Goal: Information Seeking & Learning: Learn about a topic

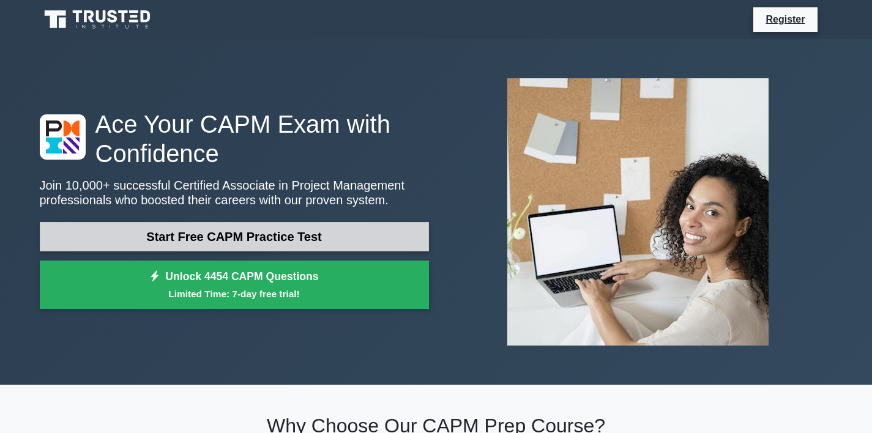
click at [370, 231] on link "Start Free CAPM Practice Test" at bounding box center [234, 236] width 389 height 29
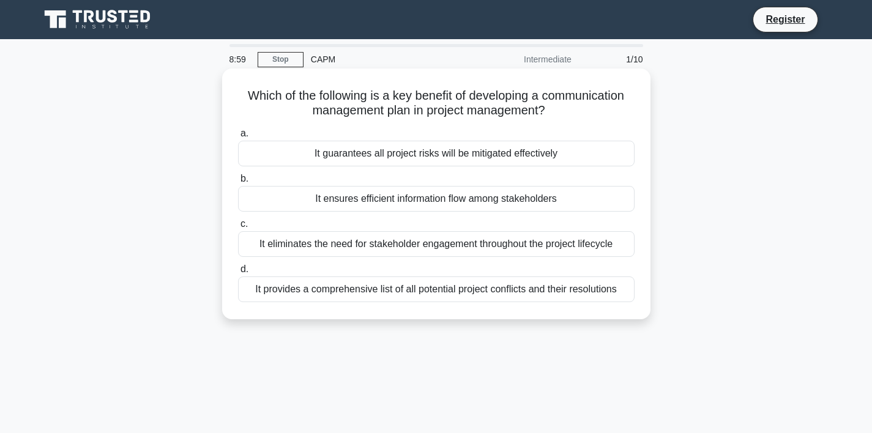
click at [592, 153] on div "It guarantees all project risks will be mitigated effectively" at bounding box center [436, 154] width 397 height 26
click at [238, 138] on input "a. It guarantees all project risks will be mitigated effectively" at bounding box center [238, 134] width 0 height 8
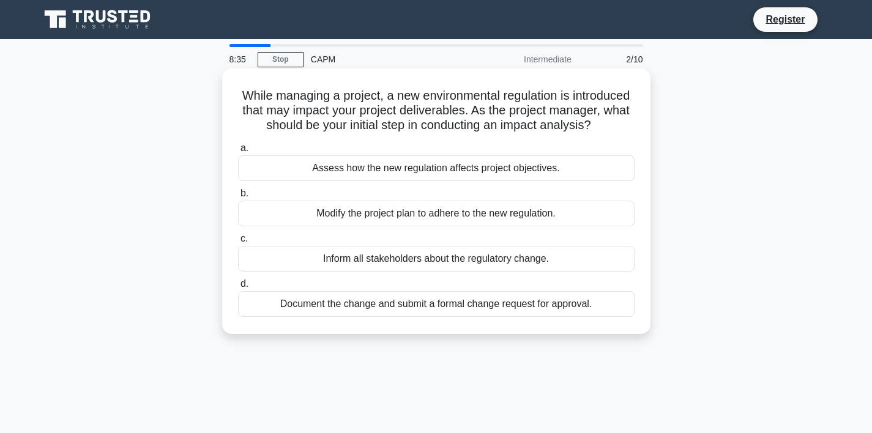
click at [539, 169] on div "Assess how the new regulation affects project objectives." at bounding box center [436, 168] width 397 height 26
click at [238, 152] on input "a. Assess how the new regulation affects project objectives." at bounding box center [238, 148] width 0 height 8
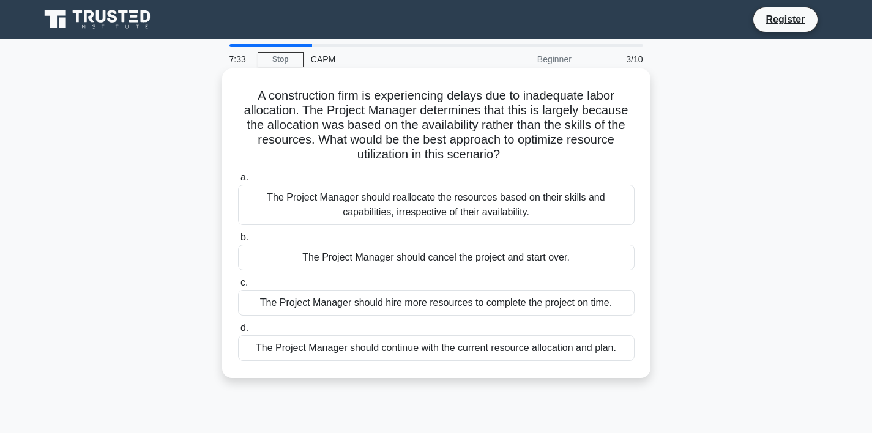
click at [568, 201] on div "The Project Manager should reallocate the resources based on their skills and c…" at bounding box center [436, 205] width 397 height 40
click at [238, 182] on input "a. The Project Manager should reallocate the resources based on their skills an…" at bounding box center [238, 178] width 0 height 8
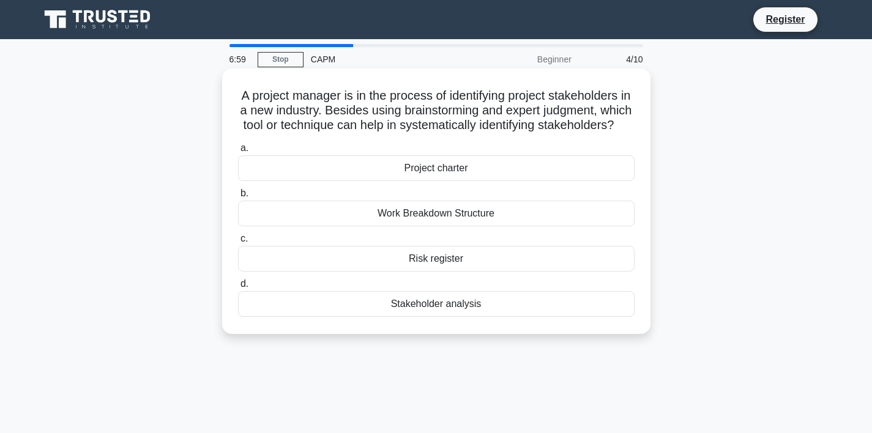
click at [436, 171] on div "Project charter" at bounding box center [436, 168] width 397 height 26
click at [238, 152] on input "a. Project charter" at bounding box center [238, 148] width 0 height 8
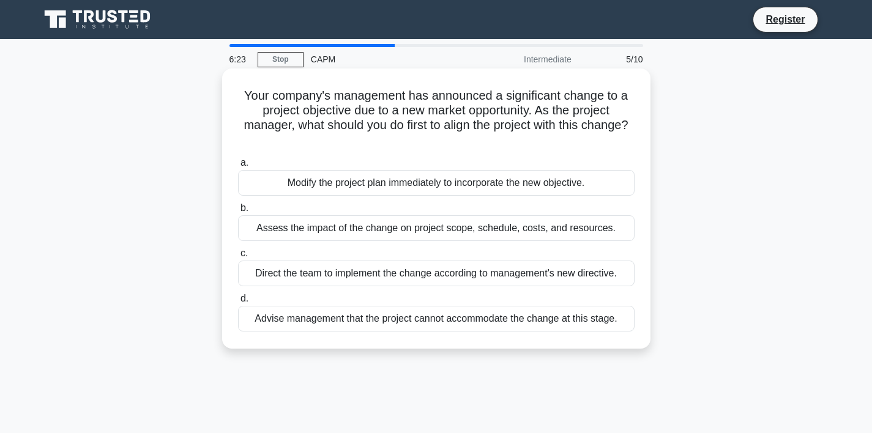
click at [444, 271] on div "Direct the team to implement the change according to management's new directive." at bounding box center [436, 274] width 397 height 26
click at [238, 258] on input "c. Direct the team to implement the change according to management's new direct…" at bounding box center [238, 254] width 0 height 8
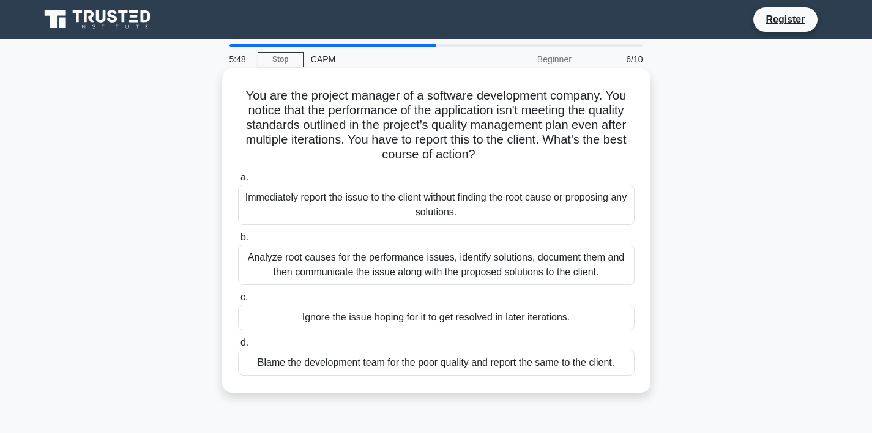
click at [444, 271] on div "Analyze root causes for the performance issues, identify solutions, document th…" at bounding box center [436, 265] width 397 height 40
click at [238, 242] on input "b. Analyze root causes for the performance issues, identify solutions, document…" at bounding box center [238, 238] width 0 height 8
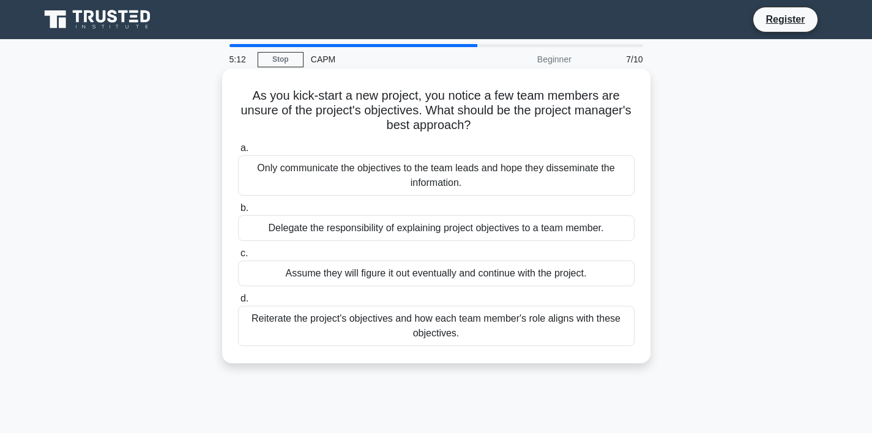
click at [404, 331] on div "Reiterate the project's objectives and how each team member's role aligns with …" at bounding box center [436, 326] width 397 height 40
click at [238, 303] on input "d. Reiterate the project's objectives and how each team member's role aligns wi…" at bounding box center [238, 299] width 0 height 8
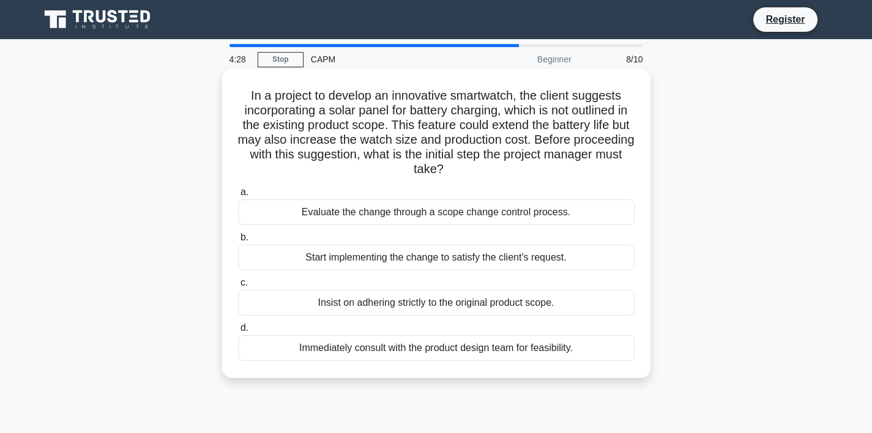
click at [302, 345] on div "Immediately consult with the product design team for feasibility." at bounding box center [436, 348] width 397 height 26
click at [238, 332] on input "d. Immediately consult with the product design team for feasibility." at bounding box center [238, 328] width 0 height 8
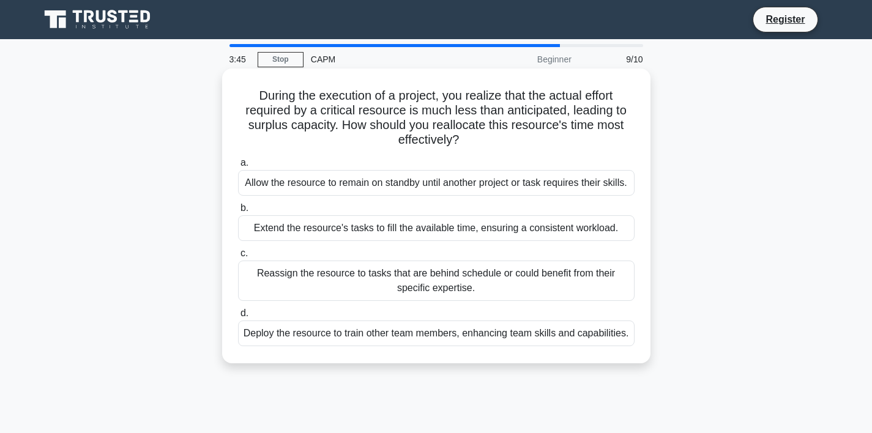
click at [348, 299] on div "Reassign the resource to tasks that are behind schedule or could benefit from t…" at bounding box center [436, 281] width 397 height 40
click at [238, 258] on input "c. Reassign the resource to tasks that are behind schedule or could benefit fro…" at bounding box center [238, 254] width 0 height 8
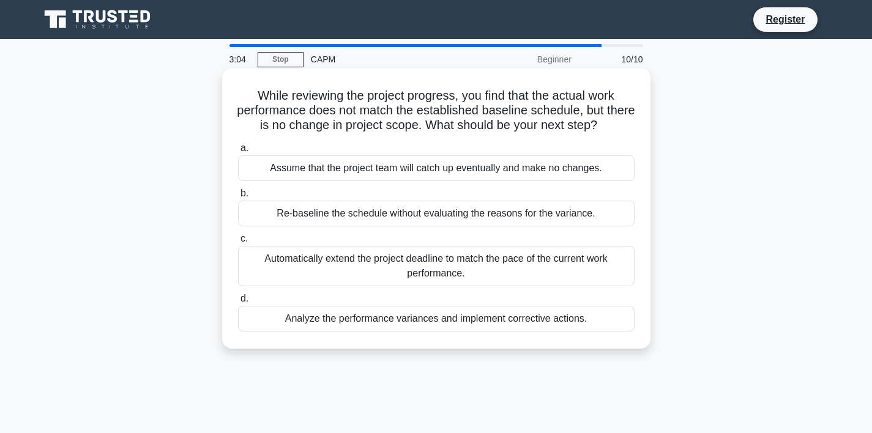
click at [385, 324] on div "Analyze the performance variances and implement corrective actions." at bounding box center [436, 319] width 397 height 26
click at [238, 303] on input "d. Analyze the performance variances and implement corrective actions." at bounding box center [238, 299] width 0 height 8
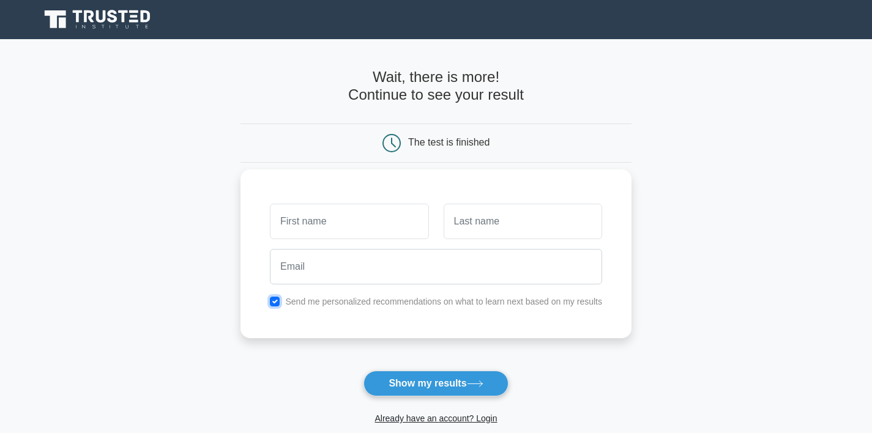
click at [277, 304] on input "checkbox" at bounding box center [275, 302] width 10 height 10
checkbox input "false"
click at [329, 215] on input "text" at bounding box center [349, 222] width 159 height 36
type input "[PERSON_NAME]"
click at [510, 221] on input "text" at bounding box center [523, 222] width 159 height 36
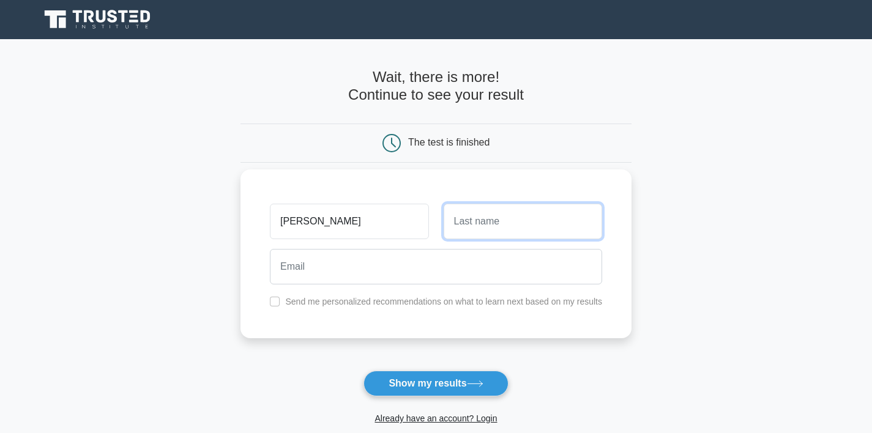
type input "Singh"
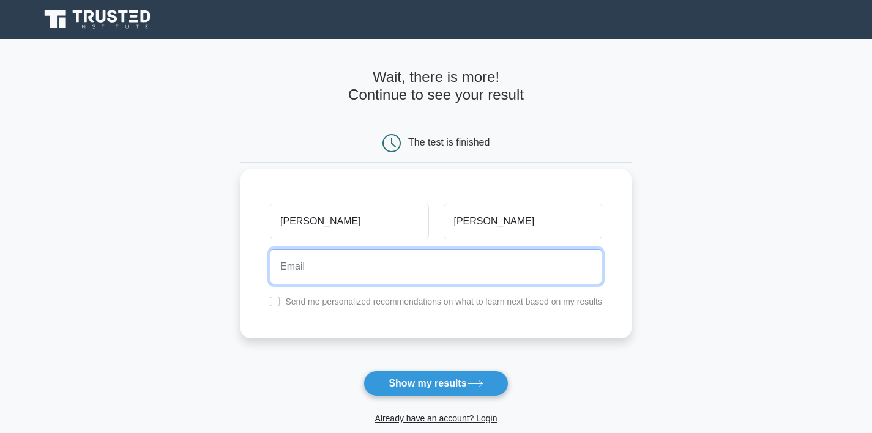
click at [457, 272] on input "email" at bounding box center [436, 267] width 332 height 36
type input "singhrohan1994a@gmail.com"
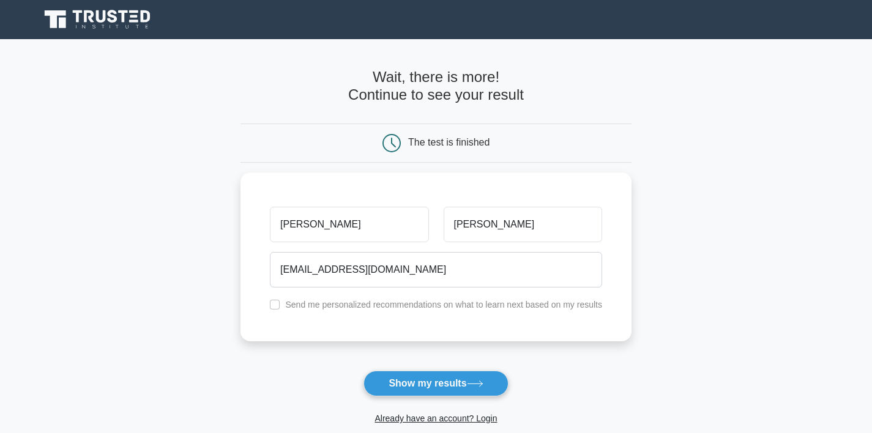
click at [435, 382] on button "Show my results" at bounding box center [436, 384] width 144 height 26
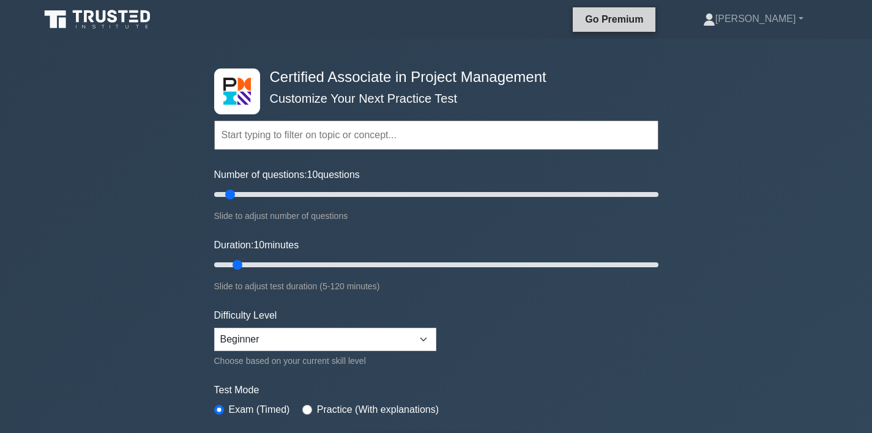
click at [651, 18] on link "Go Premium" at bounding box center [614, 19] width 73 height 15
